Goal: Transaction & Acquisition: Subscribe to service/newsletter

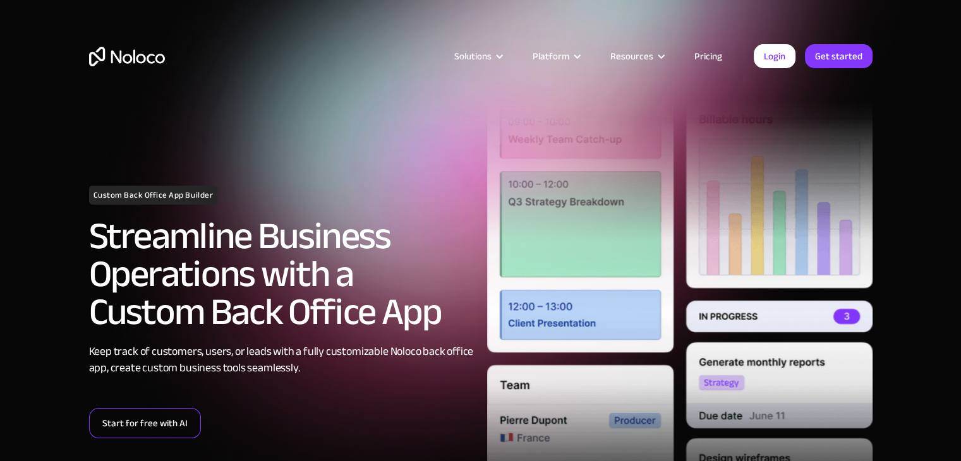
click at [143, 423] on link "Start for free with AI" at bounding box center [145, 423] width 112 height 30
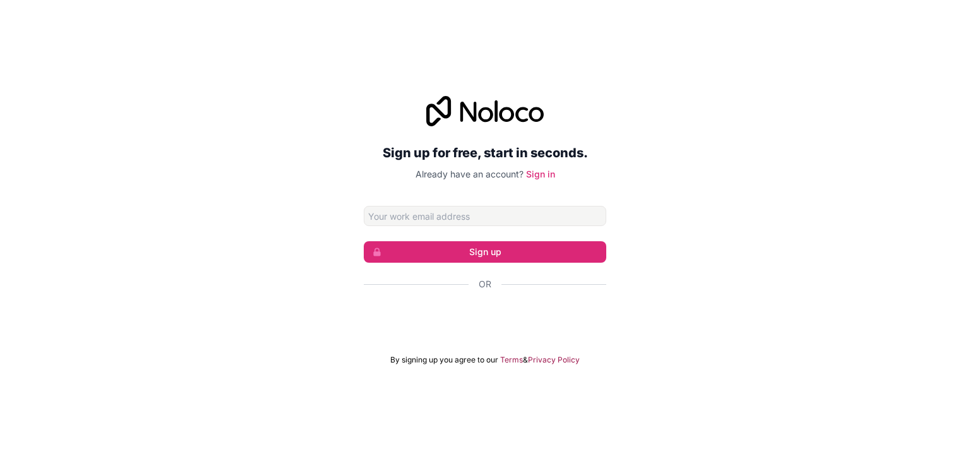
click at [479, 218] on input "Email address" at bounding box center [485, 216] width 243 height 20
type input "[EMAIL_ADDRESS][DOMAIN_NAME]"
click at [483, 253] on button "Sign up" at bounding box center [485, 251] width 243 height 21
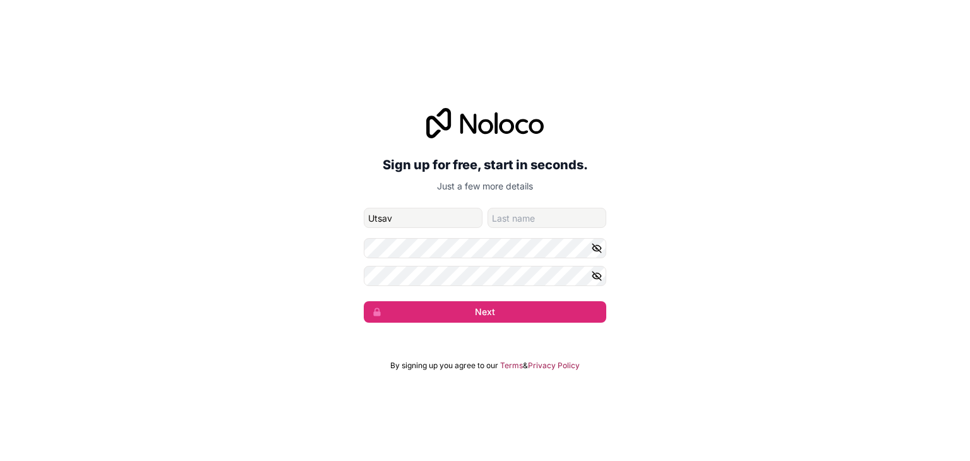
type input "Utsav"
click at [494, 214] on input "family-name" at bounding box center [547, 218] width 119 height 20
type input "Garg"
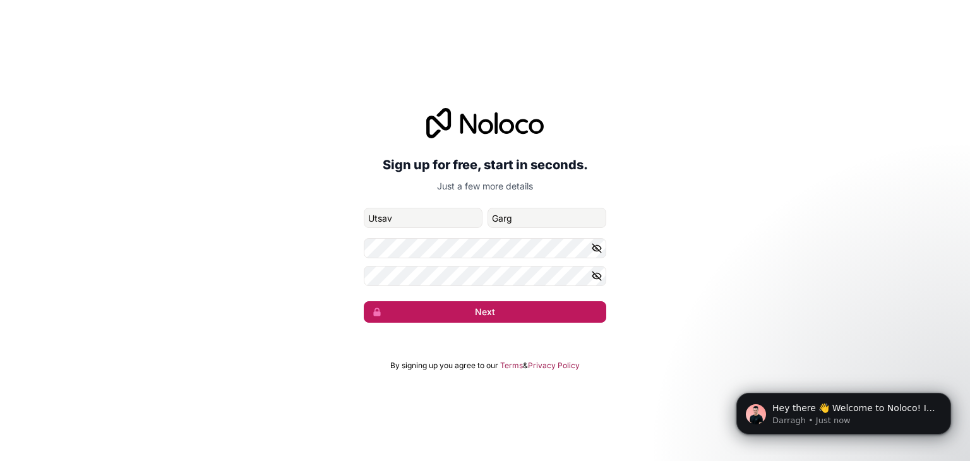
click at [473, 312] on button "Next" at bounding box center [485, 311] width 243 height 21
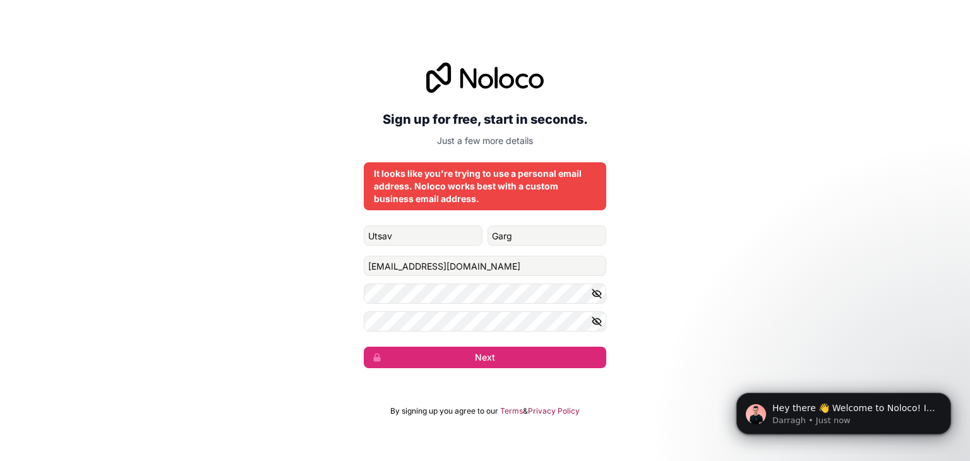
click at [594, 294] on icon "button" at bounding box center [596, 293] width 11 height 11
click at [596, 320] on icon "button" at bounding box center [597, 321] width 9 height 9
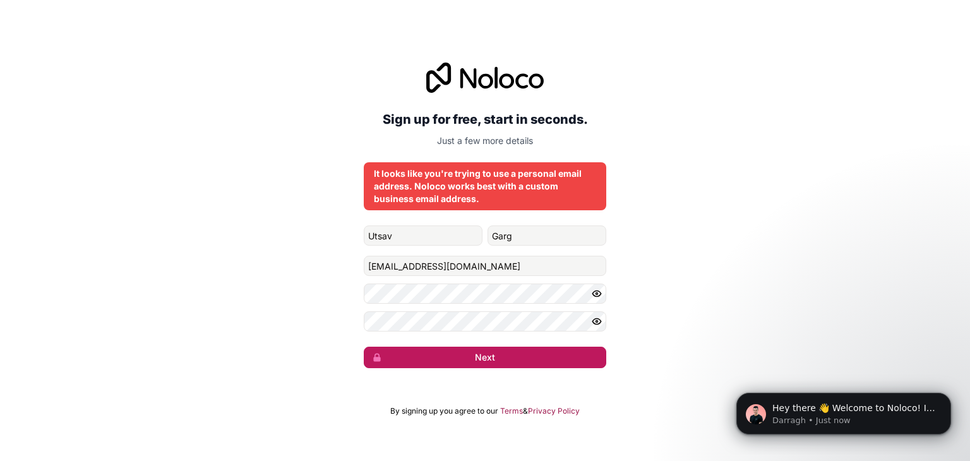
click at [425, 364] on button "Next" at bounding box center [485, 357] width 243 height 21
